Goal: Use online tool/utility: Utilize a website feature to perform a specific function

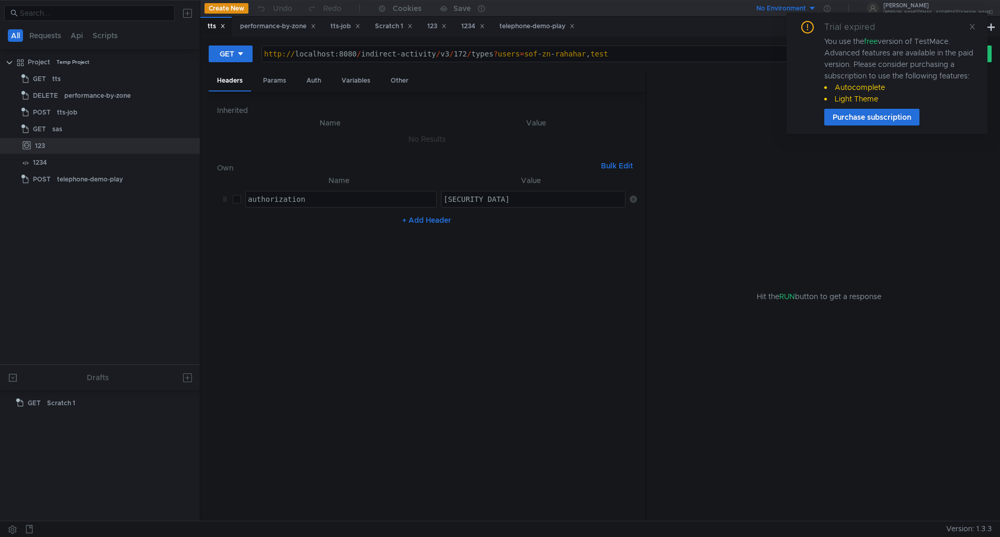
click at [648, 60] on div "http:// localhost:8080 / indirect-activity / v3 / 172 / types ? users = sof - z…" at bounding box center [590, 62] width 657 height 25
click at [646, 55] on div "http:// localhost:8080 / indirect-activity / v3 / 172 / types ? users = sof - z…" at bounding box center [590, 62] width 657 height 25
click at [295, 52] on div "http:// localhost:8080 / indirect-activity / v3 / 172 / types ? users = sof - z…" at bounding box center [590, 62] width 657 height 25
click at [257, 49] on div "GET http:// http:// ההההההההההההההההההההההההההההההההההההההההההההההההההההההההההה…" at bounding box center [568, 54] width 719 height 18
drag, startPoint x: 328, startPoint y: 55, endPoint x: 225, endPoint y: 43, distance: 103.2
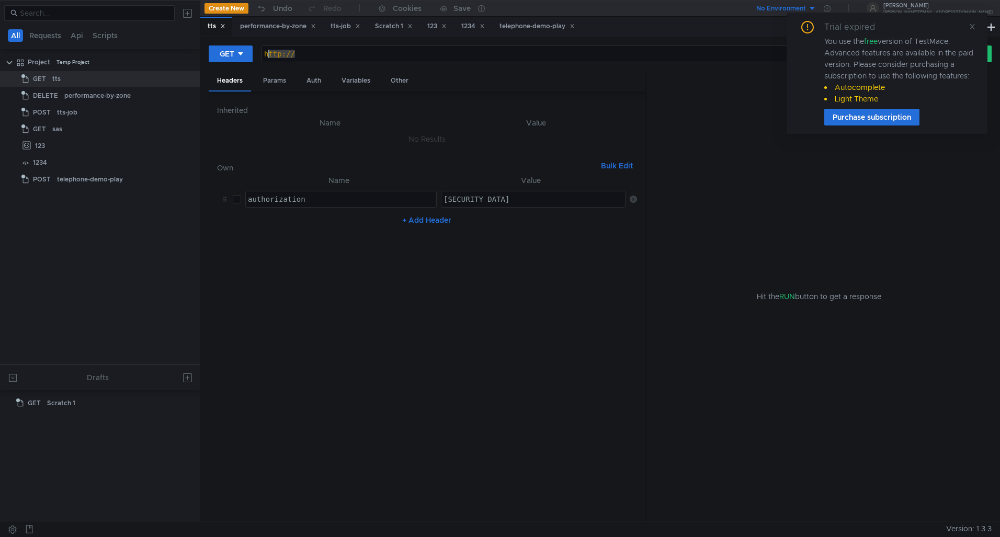
click at [225, 43] on div "GET http:// http:// ההההההההההההההההההההההההההההההההההההההההההההההההההההההההההה…" at bounding box center [600, 279] width 800 height 484
paste textarea "wss://[DOMAIN_NAME][URL]"
click at [277, 55] on div "wss: // [DOMAIN_NAME] / taskrouter / ws / 331 / g3ytyj2l / websocket" at bounding box center [590, 62] width 657 height 25
drag, startPoint x: 660, startPoint y: 55, endPoint x: 763, endPoint y: 54, distance: 102.6
click at [763, 54] on div "wss: // [DOMAIN_NAME] / taskrouter / ws / 331 / g3ytyj2l / websocket" at bounding box center [590, 62] width 657 height 25
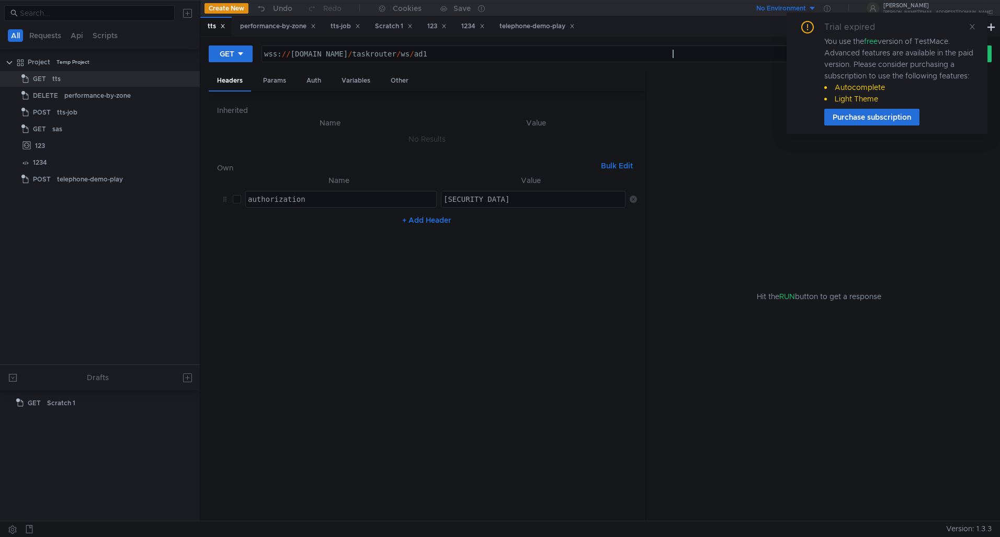
scroll to position [0, 29]
paste textarea "user"
click at [661, 56] on div "wss: // [DOMAIN_NAME] / taskrouter / ws / ad1 / user" at bounding box center [590, 62] width 657 height 25
paste textarea "user"
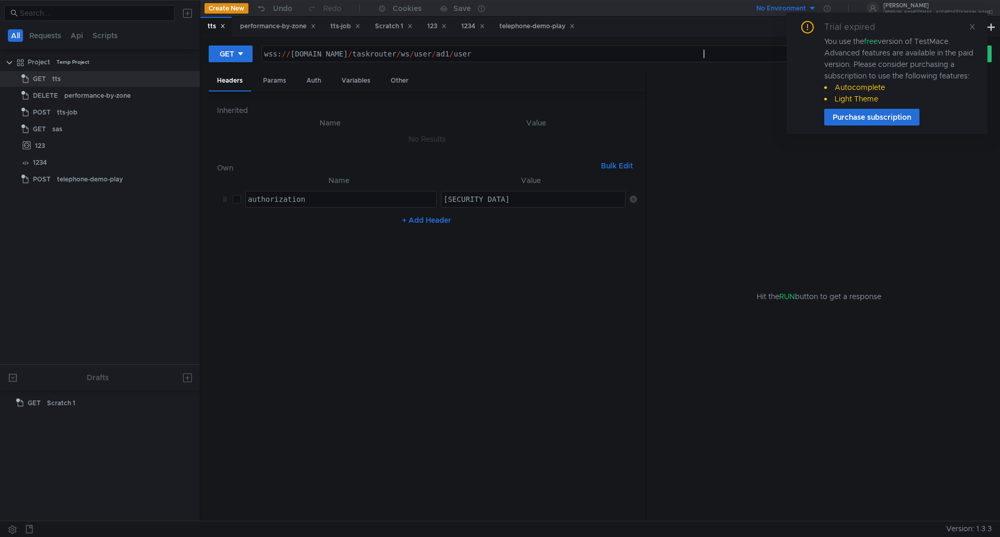
click at [703, 56] on div "wss: // [DOMAIN_NAME] / taskrouter / ws / user / ad1 / user" at bounding box center [590, 62] width 657 height 25
click at [971, 25] on icon at bounding box center [972, 26] width 7 height 7
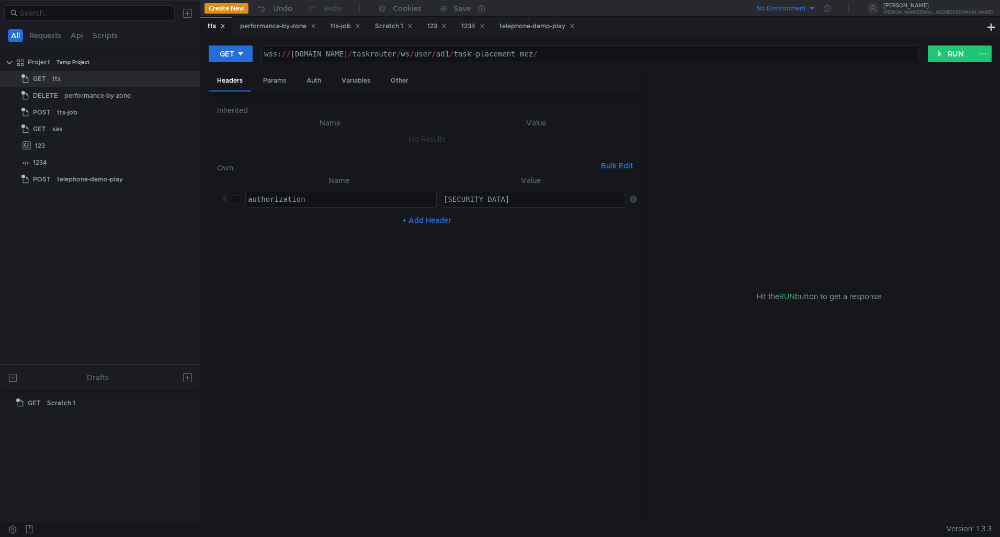
click at [830, 58] on div "wss: // [DOMAIN_NAME] / taskrouter / ws / user / ad1 / task-placement_mez /" at bounding box center [590, 62] width 657 height 25
paste textarea "subscribe"
type textarea "wss://[DOMAIN_NAME][URL]"
click at [937, 58] on button "RUN" at bounding box center [951, 54] width 47 height 17
click at [713, 106] on div "Headers" at bounding box center [704, 108] width 42 height 19
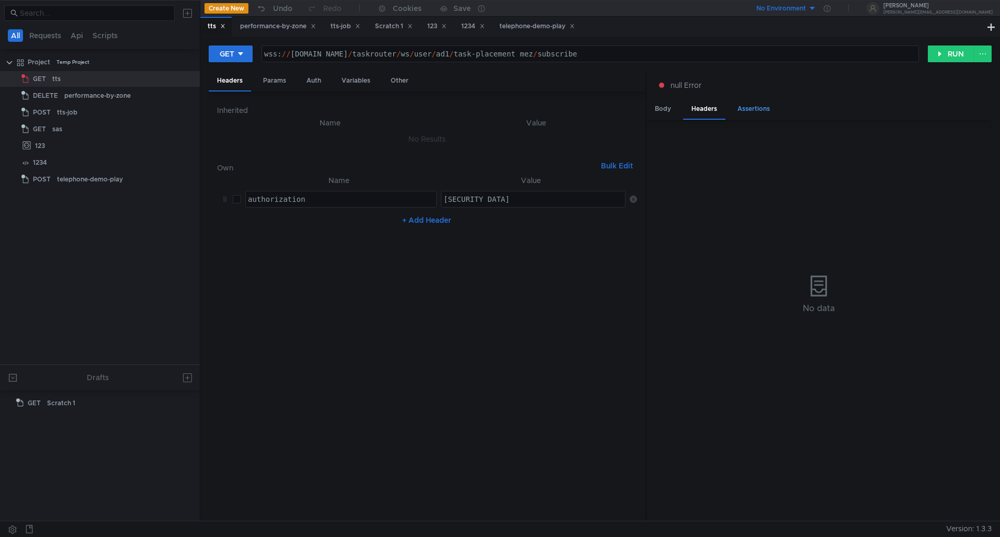
click at [774, 108] on div "Assertions" at bounding box center [753, 108] width 49 height 19
click at [664, 104] on div "Body" at bounding box center [663, 108] width 33 height 19
click at [277, 82] on div "Params" at bounding box center [275, 80] width 40 height 19
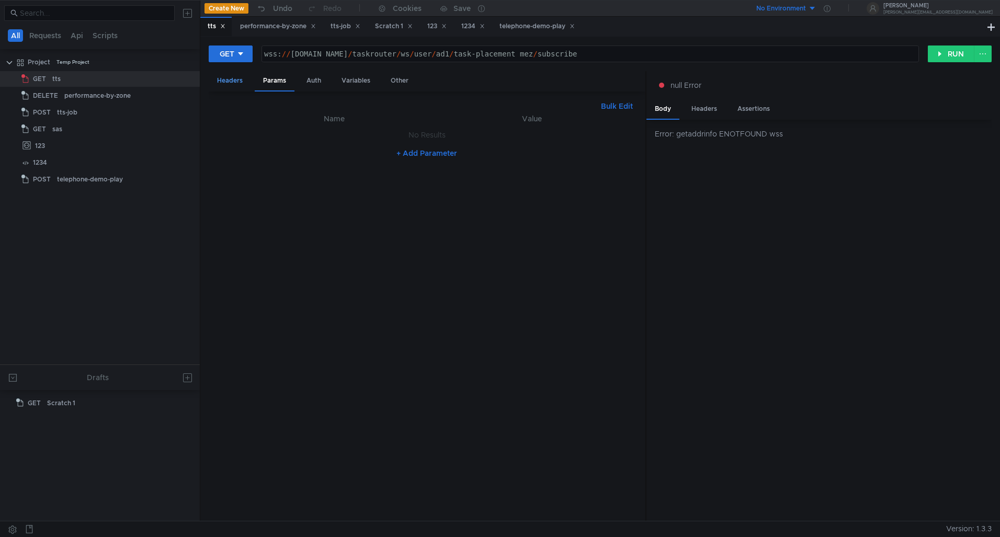
click at [244, 83] on div "Headers" at bounding box center [230, 80] width 42 height 19
